Goal: Download file/media

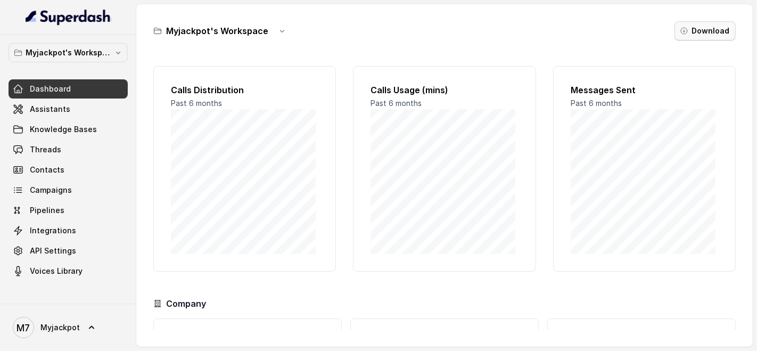
click at [695, 34] on button "Download" at bounding box center [705, 30] width 61 height 19
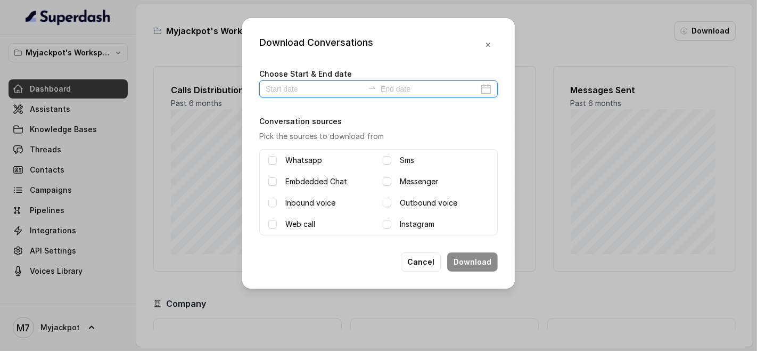
click at [331, 87] on input at bounding box center [315, 89] width 98 height 12
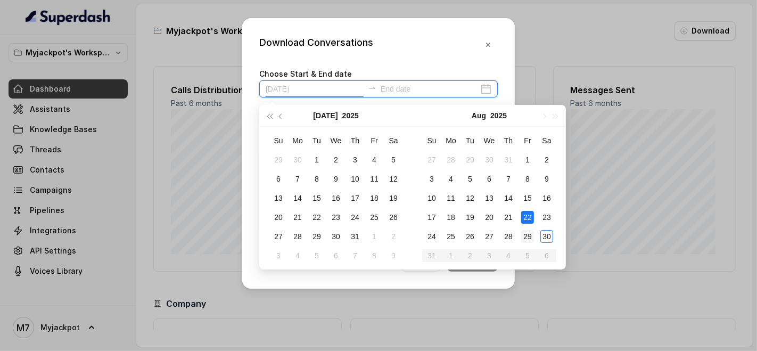
type input "[DATE]"
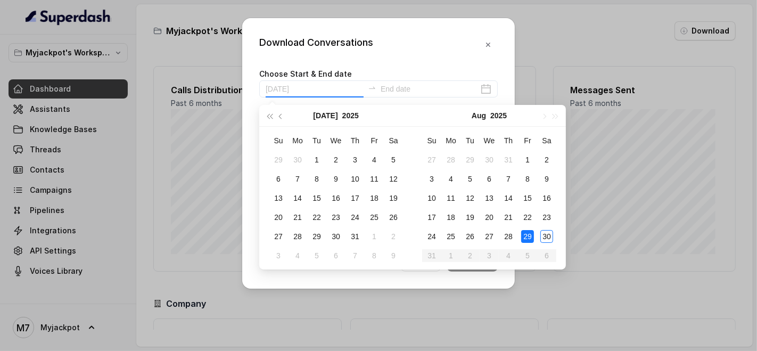
click at [525, 232] on div "29" at bounding box center [527, 236] width 13 height 13
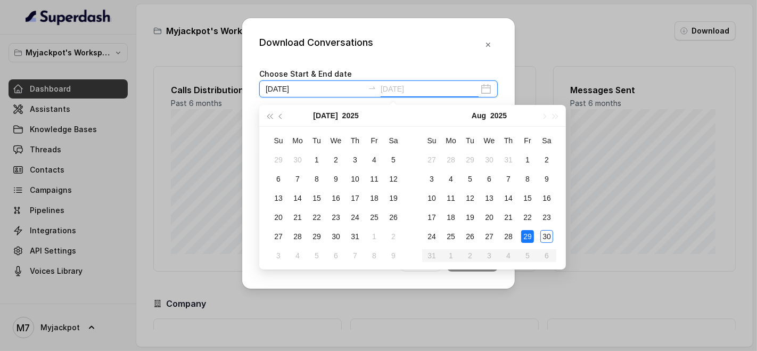
type input "[DATE]"
click at [527, 233] on div "29" at bounding box center [527, 236] width 13 height 13
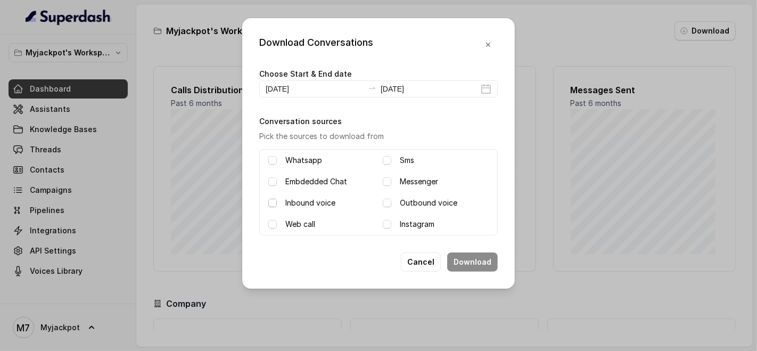
click at [274, 202] on span at bounding box center [272, 203] width 9 height 9
click at [387, 203] on span at bounding box center [387, 203] width 9 height 9
click at [469, 256] on button "Download" at bounding box center [472, 261] width 51 height 19
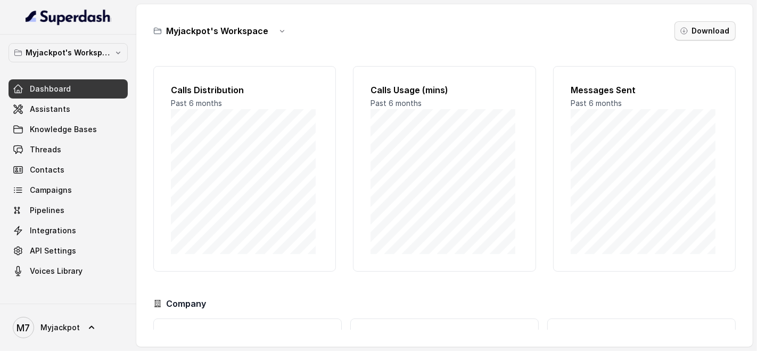
click at [719, 25] on button "Download" at bounding box center [705, 30] width 61 height 19
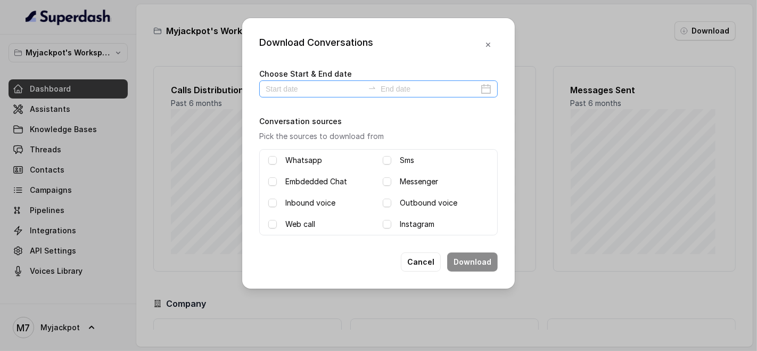
click at [372, 87] on icon "swap-right" at bounding box center [372, 88] width 9 height 9
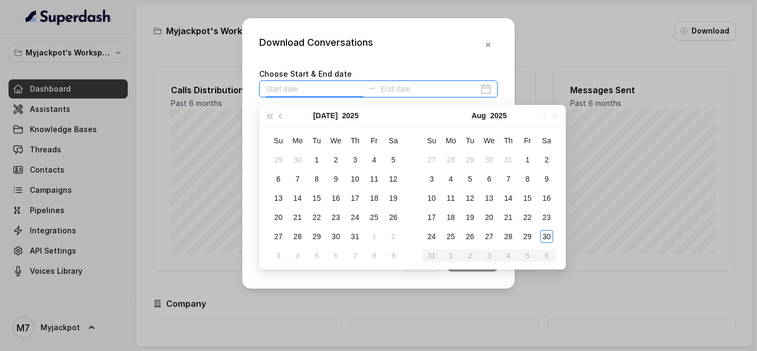
click at [372, 87] on icon "swap-right" at bounding box center [372, 88] width 9 height 9
type input "[DATE]"
click at [277, 236] on div "27" at bounding box center [278, 236] width 13 height 13
type input "[DATE]"
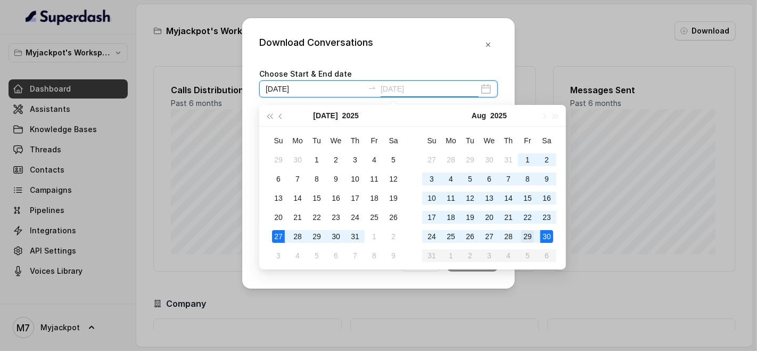
type input "[DATE]"
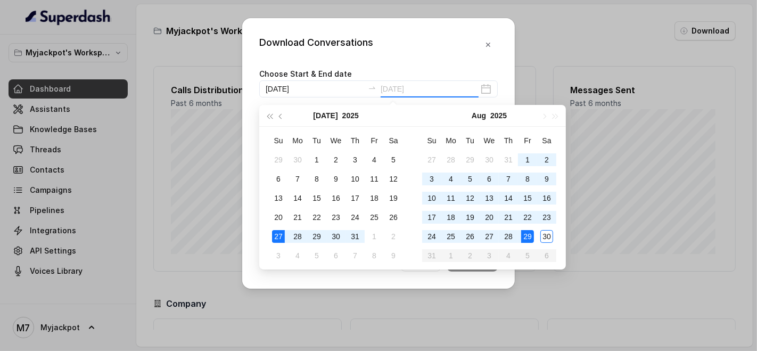
click at [533, 236] on div "29" at bounding box center [527, 236] width 13 height 13
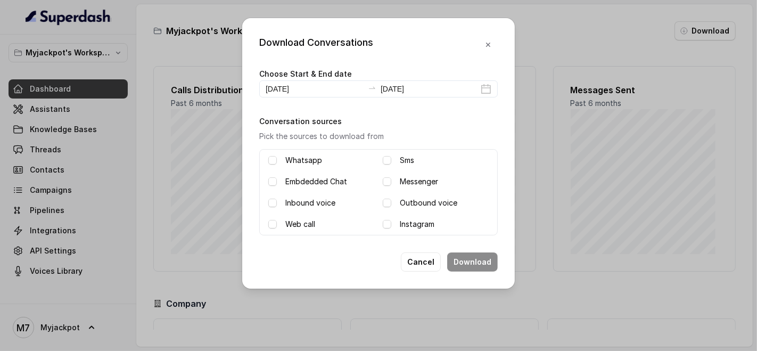
click at [332, 201] on label "Inbound voice" at bounding box center [310, 202] width 50 height 13
click at [392, 201] on div "Outbound voice" at bounding box center [436, 202] width 106 height 13
click at [401, 204] on label "Outbound voice" at bounding box center [429, 202] width 58 height 13
click at [488, 260] on button "Download" at bounding box center [472, 261] width 51 height 19
